Goal: Obtain resource: Download file/media

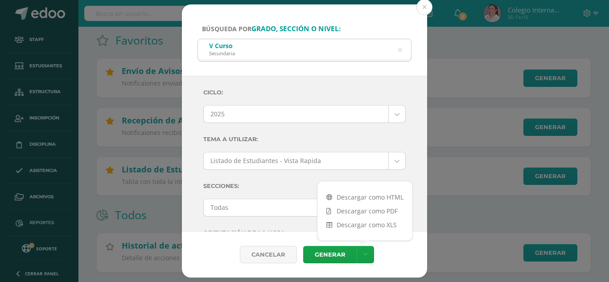
scroll to position [315, 0]
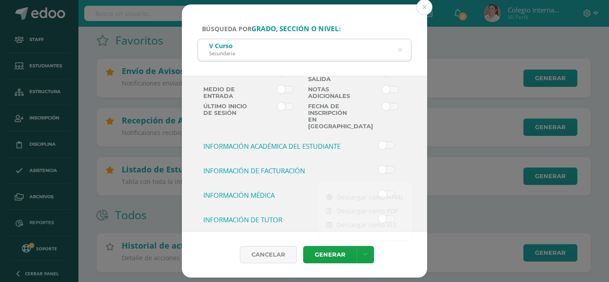
click at [439, 11] on div "Búsqueda por grado, sección o nivel: V Curso Secundaria V Curs Ciclo: 2025 2025…" at bounding box center [305, 141] width 602 height 274
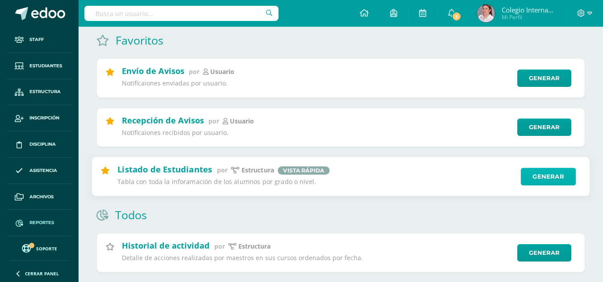
click at [548, 178] on link "Generar" at bounding box center [548, 177] width 55 height 18
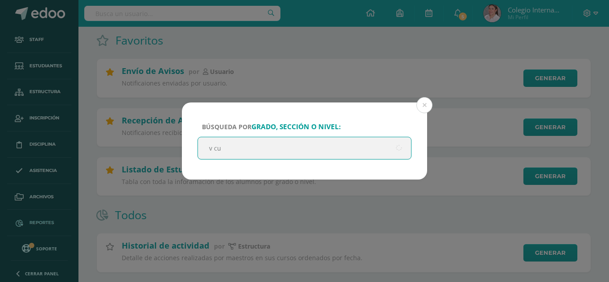
type input "v cur"
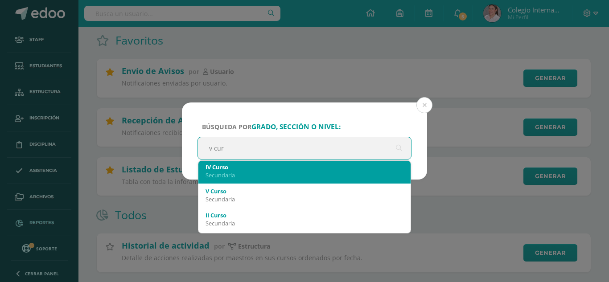
scroll to position [45, 0]
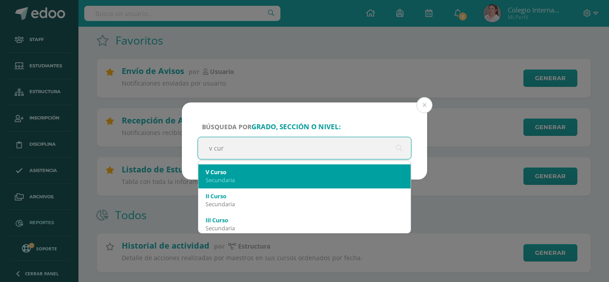
click at [260, 177] on div "Secundaria" at bounding box center [305, 180] width 198 height 8
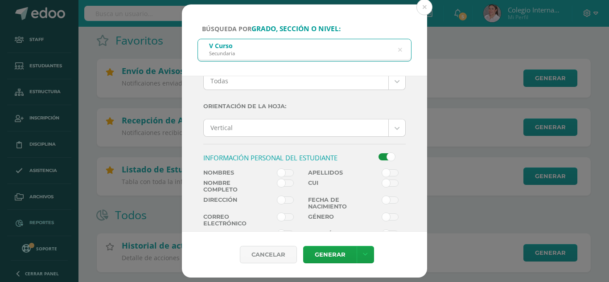
scroll to position [178, 0]
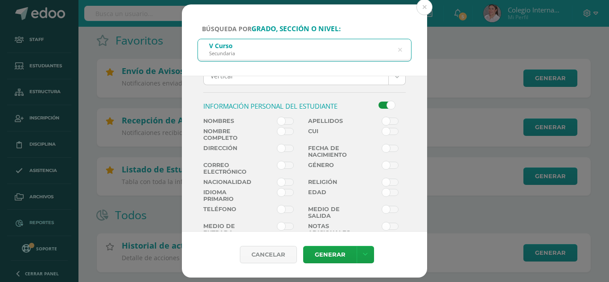
click at [382, 124] on span at bounding box center [390, 121] width 17 height 7
click at [0, 0] on input "checkbox" at bounding box center [0, 0] width 0 height 0
click at [283, 123] on span at bounding box center [285, 121] width 17 height 7
click at [0, 0] on input "checkbox" at bounding box center [0, 0] width 0 height 0
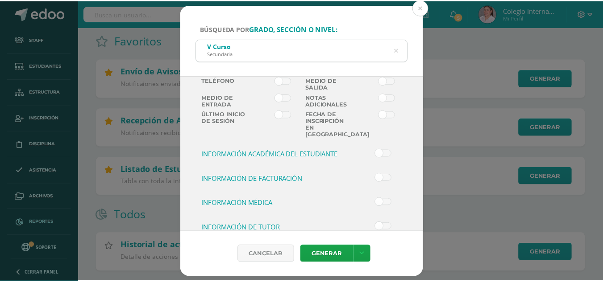
scroll to position [312, 0]
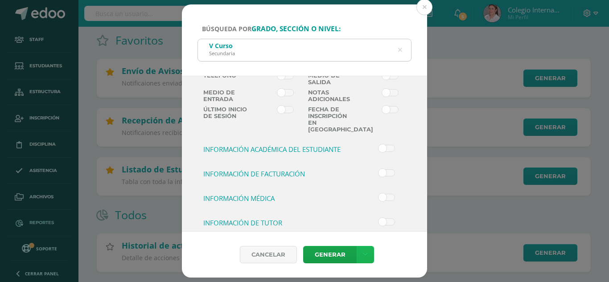
click at [368, 257] on link at bounding box center [365, 254] width 17 height 17
click at [358, 198] on link "Descargar como HTML" at bounding box center [365, 197] width 95 height 14
click at [427, 10] on button at bounding box center [425, 7] width 16 height 16
